Goal: Check status: Check status

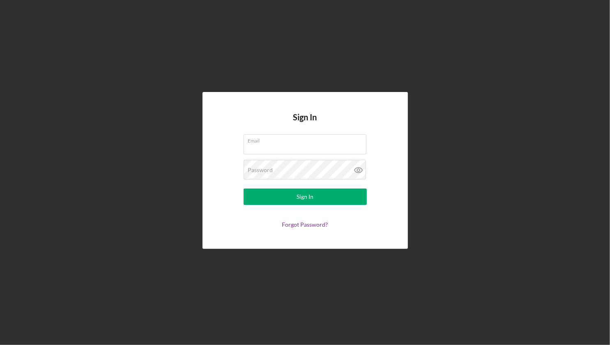
type input "[EMAIL_ADDRESS][DOMAIN_NAME]"
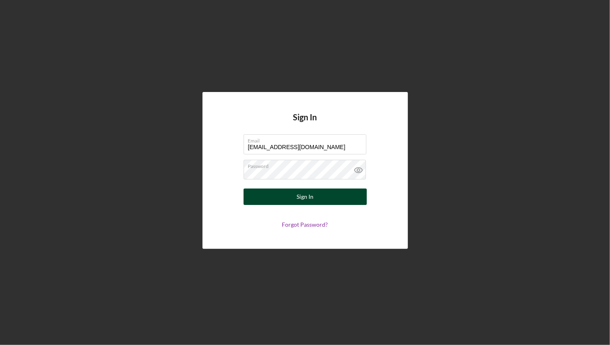
click at [316, 196] on button "Sign In" at bounding box center [305, 197] width 123 height 16
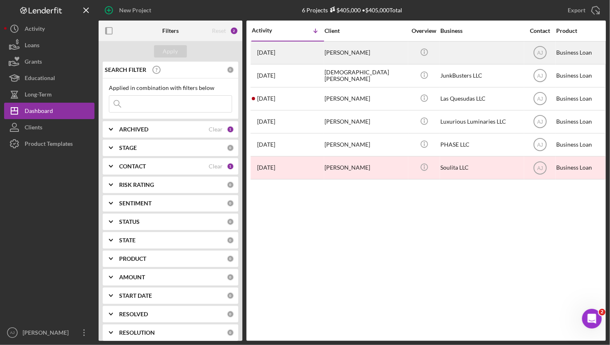
click at [336, 55] on div "[PERSON_NAME]" at bounding box center [366, 53] width 82 height 22
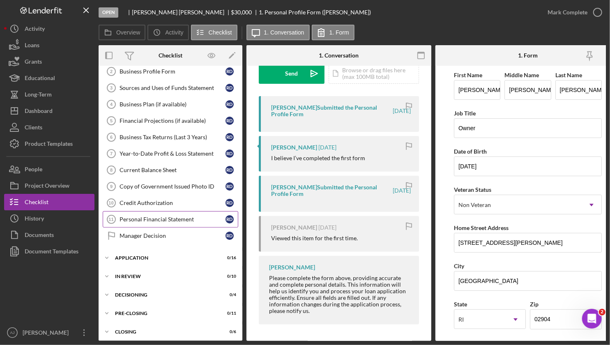
scroll to position [55, 0]
